Goal: Task Accomplishment & Management: Manage account settings

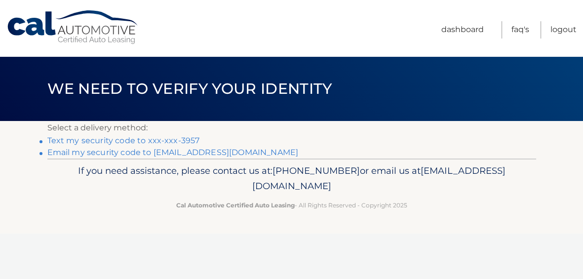
click at [187, 141] on link "Text my security code to xxx-xxx-3957" at bounding box center [123, 140] width 153 height 9
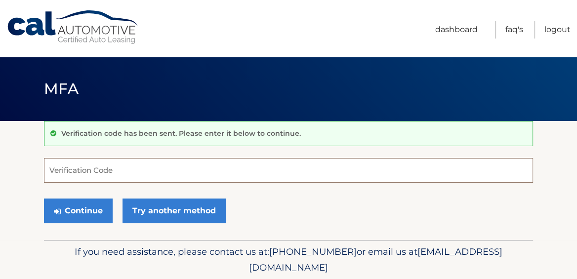
click at [101, 172] on input "Verification Code" at bounding box center [288, 170] width 489 height 25
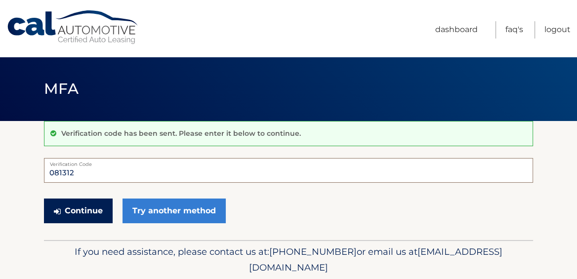
type input "081312"
click at [88, 207] on button "Continue" at bounding box center [78, 211] width 69 height 25
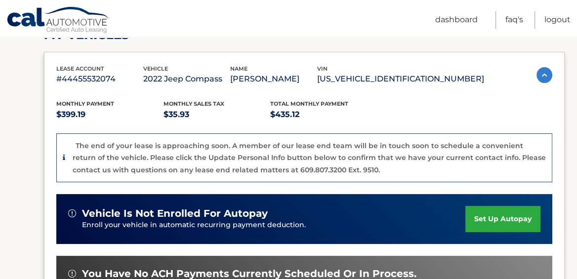
scroll to position [171, 0]
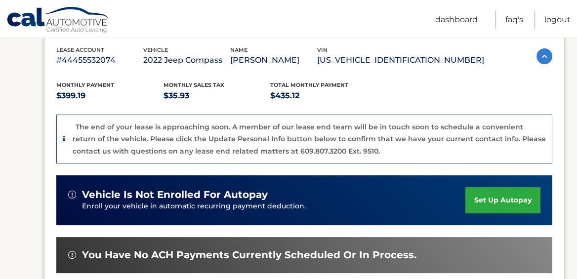
click at [543, 58] on img at bounding box center [544, 56] width 16 height 16
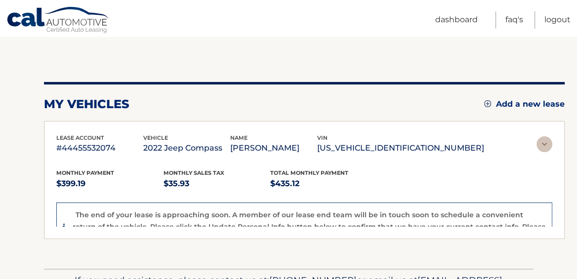
scroll to position [76, 0]
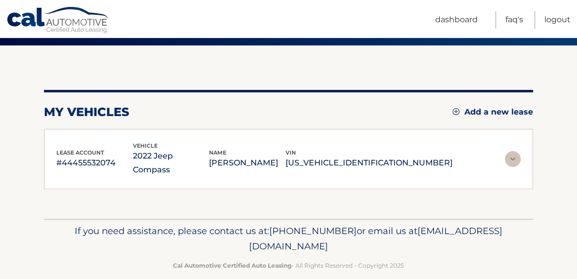
drag, startPoint x: 519, startPoint y: 139, endPoint x: 516, endPoint y: 144, distance: 5.6
click at [517, 141] on div "lease account #44455532074 vehicle 2022 Jeep Compass name GLORIA ALVAREZ vin 3C…" at bounding box center [288, 159] width 489 height 61
click at [474, 112] on link "Add a new lease" at bounding box center [492, 112] width 80 height 10
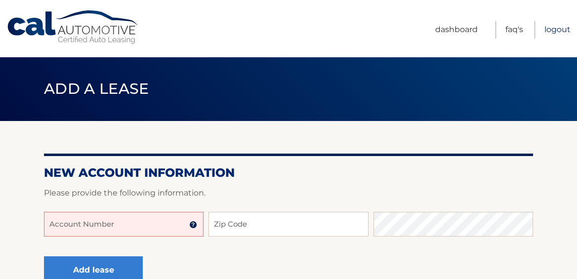
click at [548, 29] on link "Logout" at bounding box center [557, 29] width 26 height 17
